Goal: Task Accomplishment & Management: Use online tool/utility

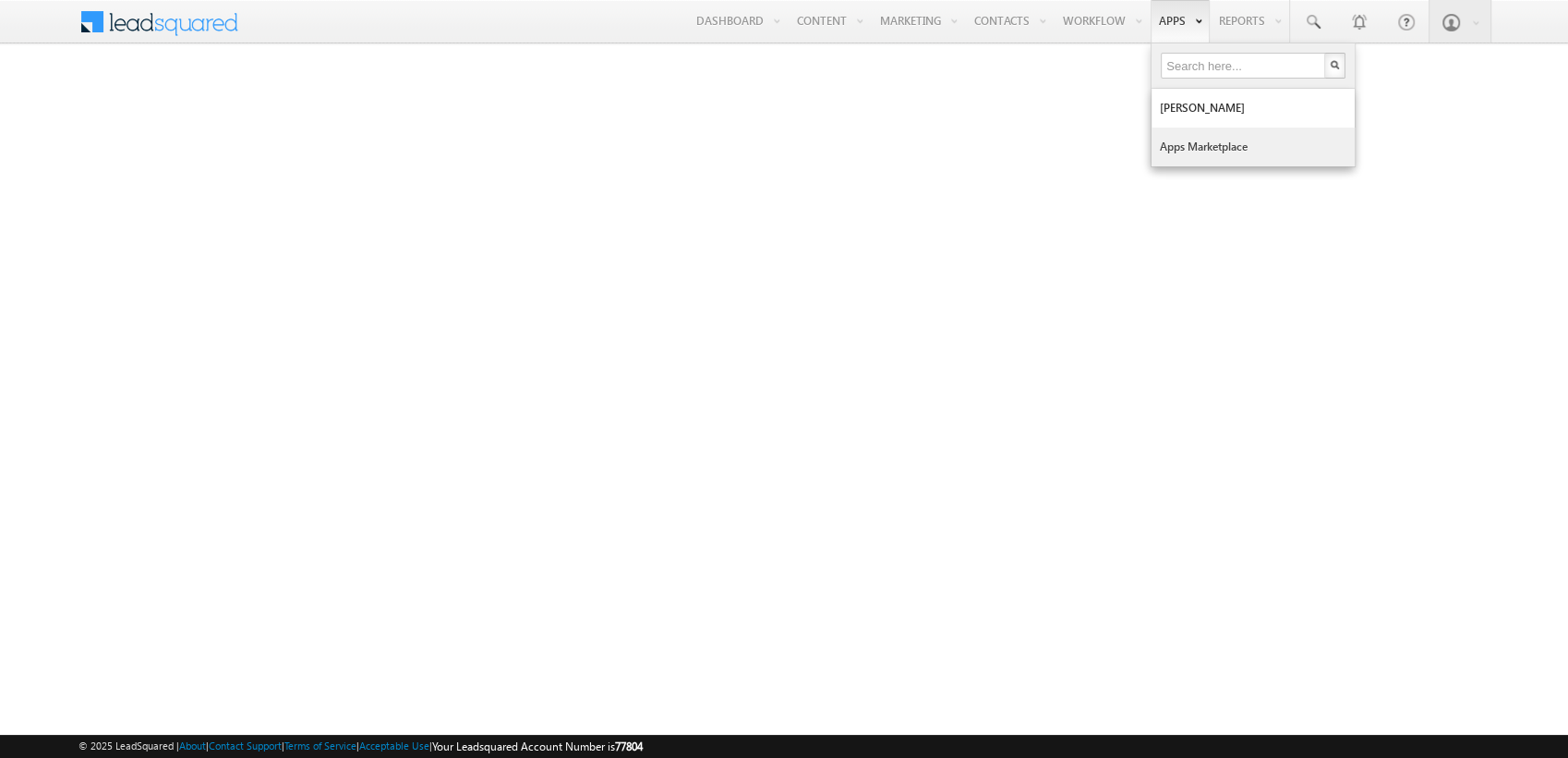
click at [1198, 136] on link "Apps Marketplace" at bounding box center [1253, 146] width 203 height 39
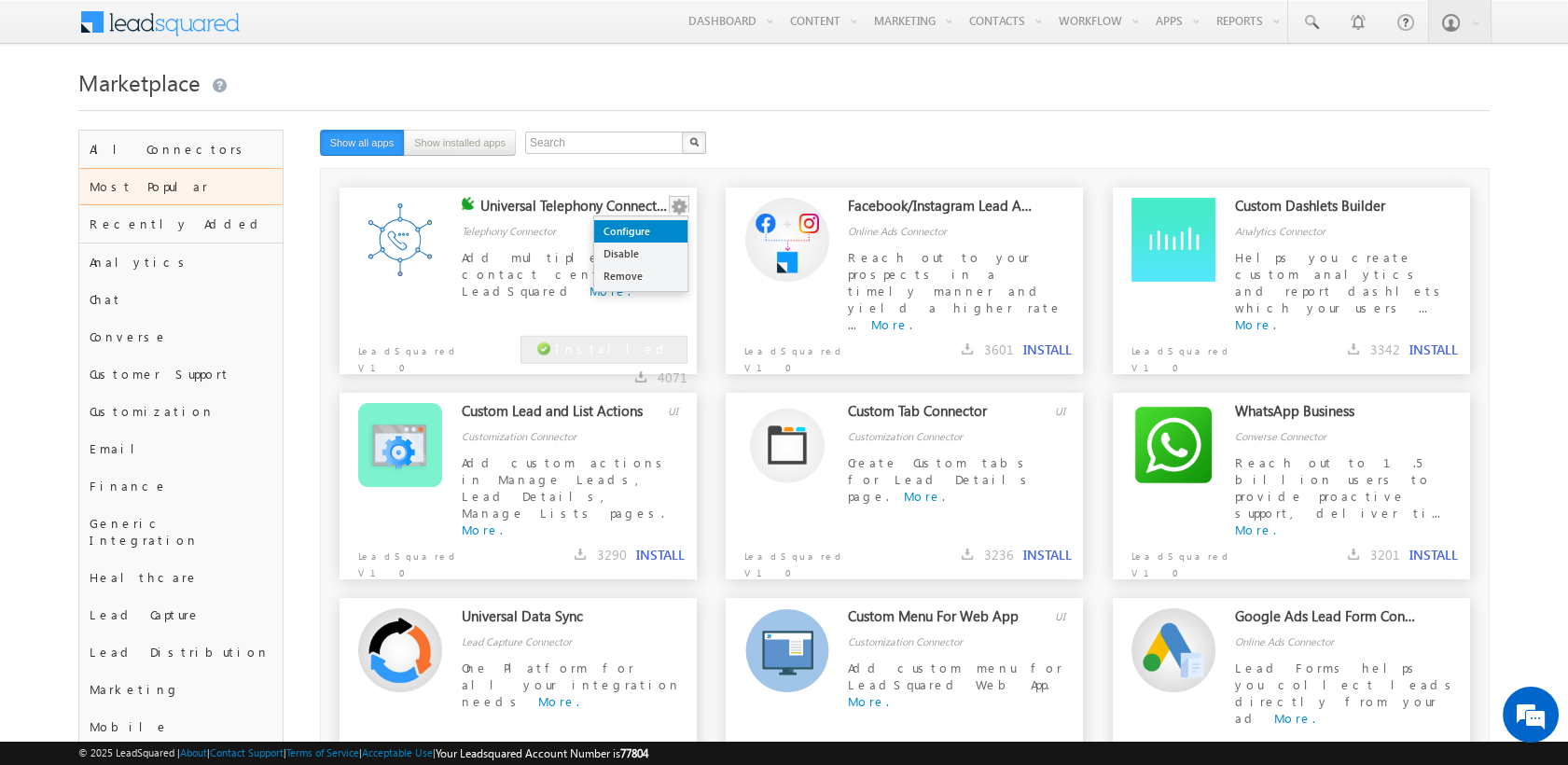
click at [656, 224] on link "Configure" at bounding box center [641, 231] width 94 height 22
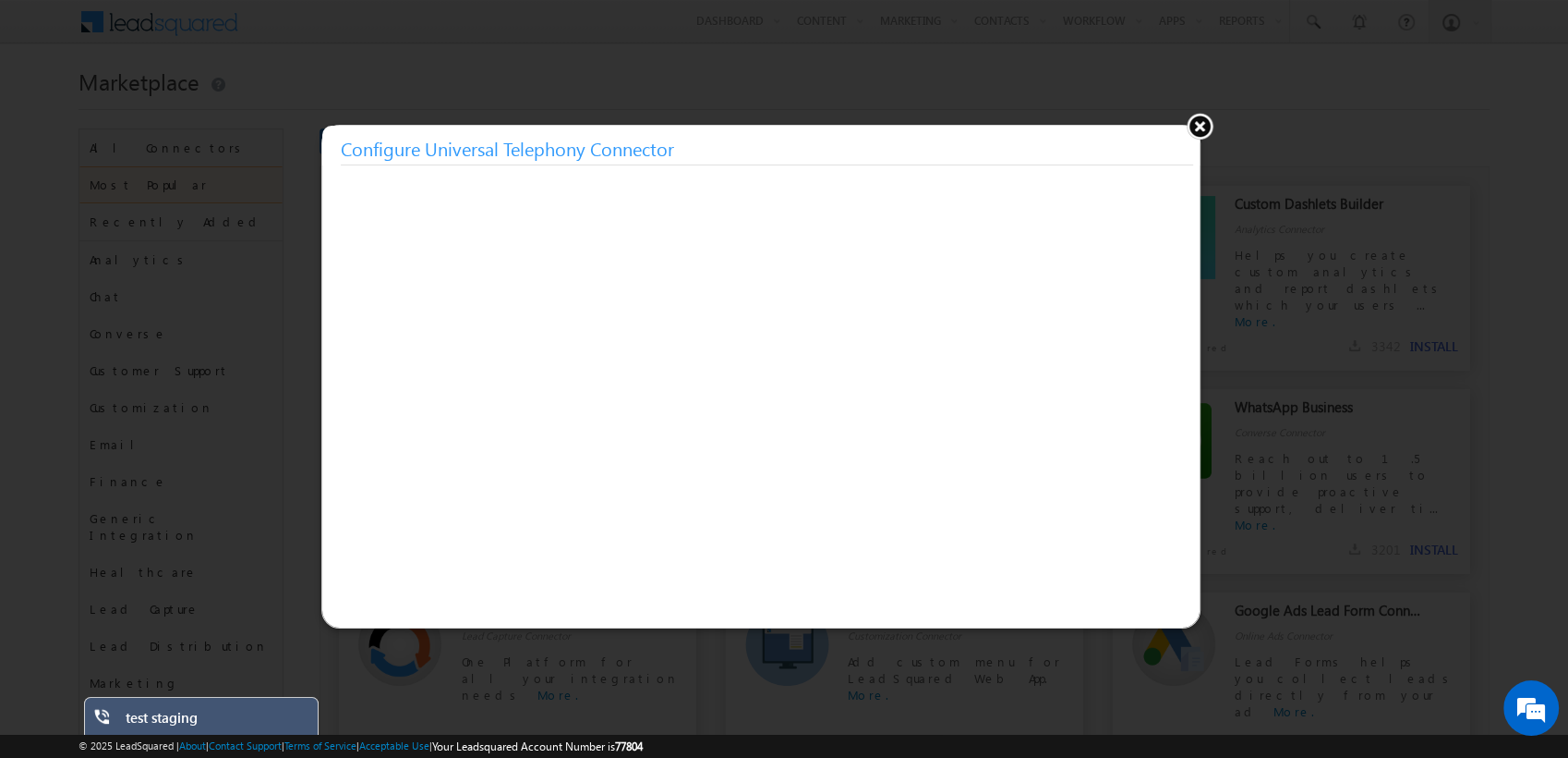
click at [1188, 112] on button at bounding box center [1200, 125] width 28 height 28
